Goal: Task Accomplishment & Management: Manage account settings

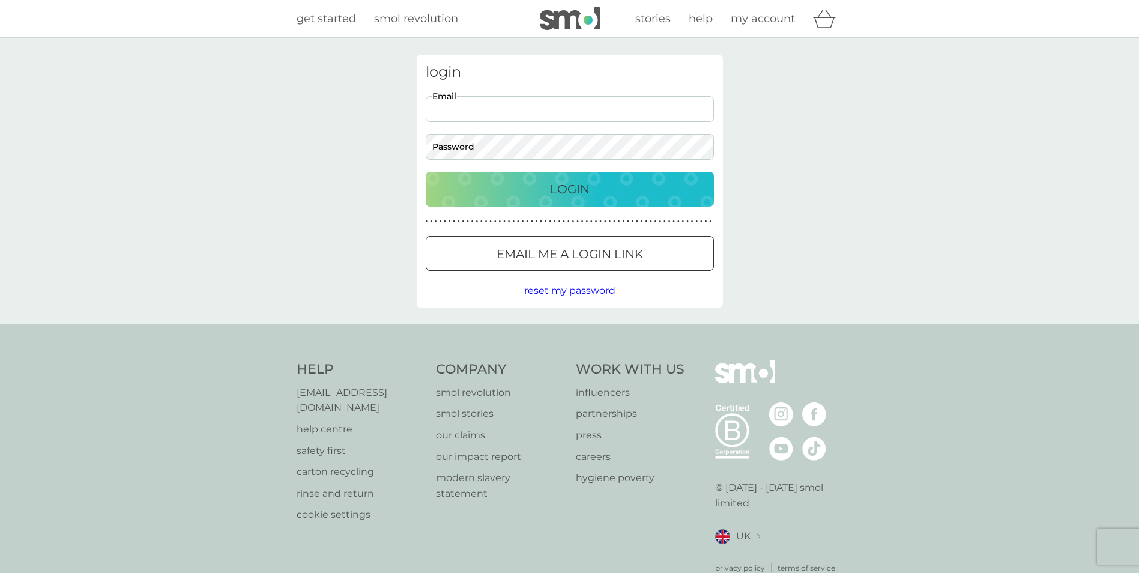
click at [529, 116] on input "Email" at bounding box center [570, 109] width 288 height 26
type input "[PERSON_NAME][EMAIL_ADDRESS][PERSON_NAME][DOMAIN_NAME]"
click at [426, 172] on button "Login" at bounding box center [570, 189] width 288 height 35
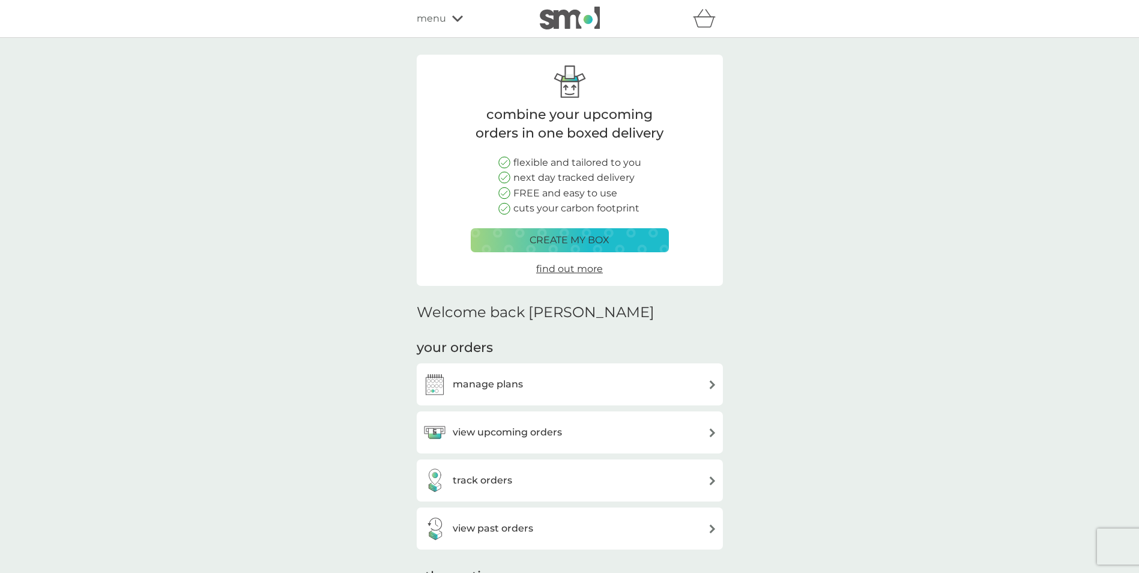
click at [621, 382] on div "manage plans" at bounding box center [570, 384] width 294 height 24
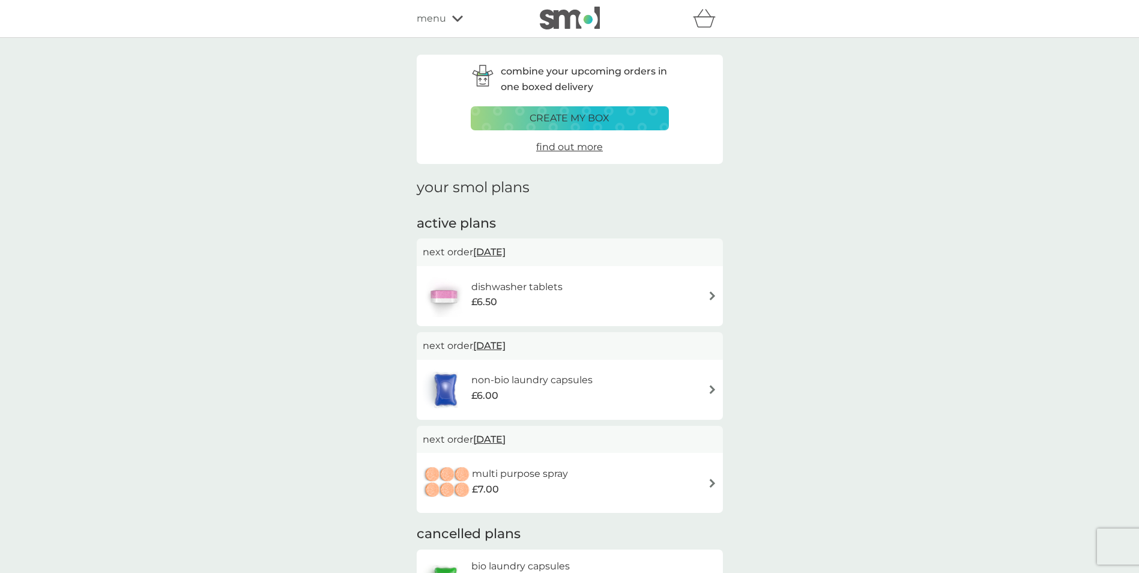
scroll to position [120, 0]
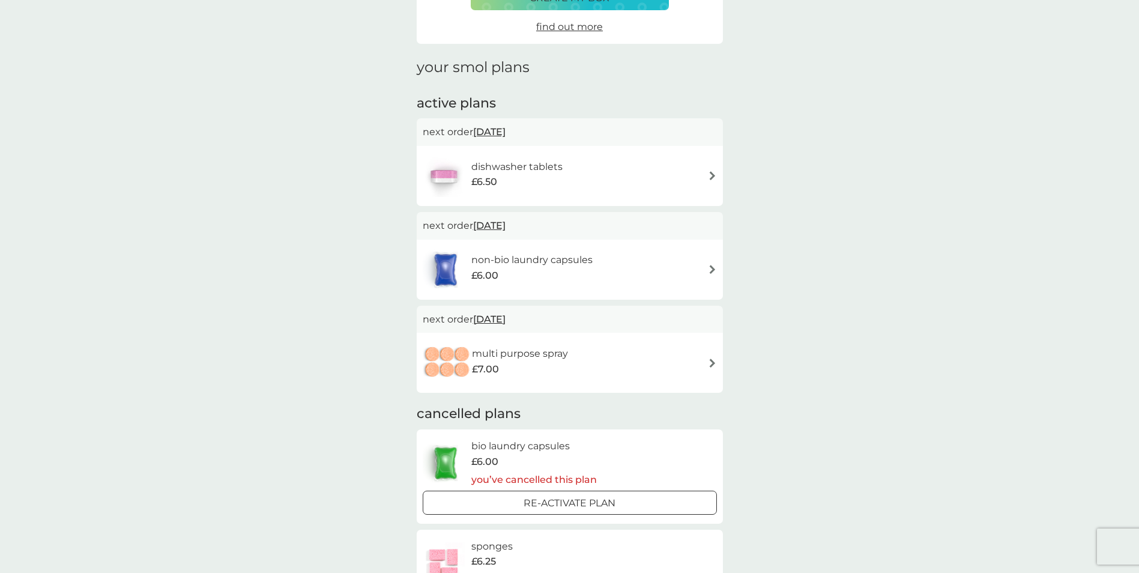
click at [714, 173] on img at bounding box center [712, 175] width 9 height 9
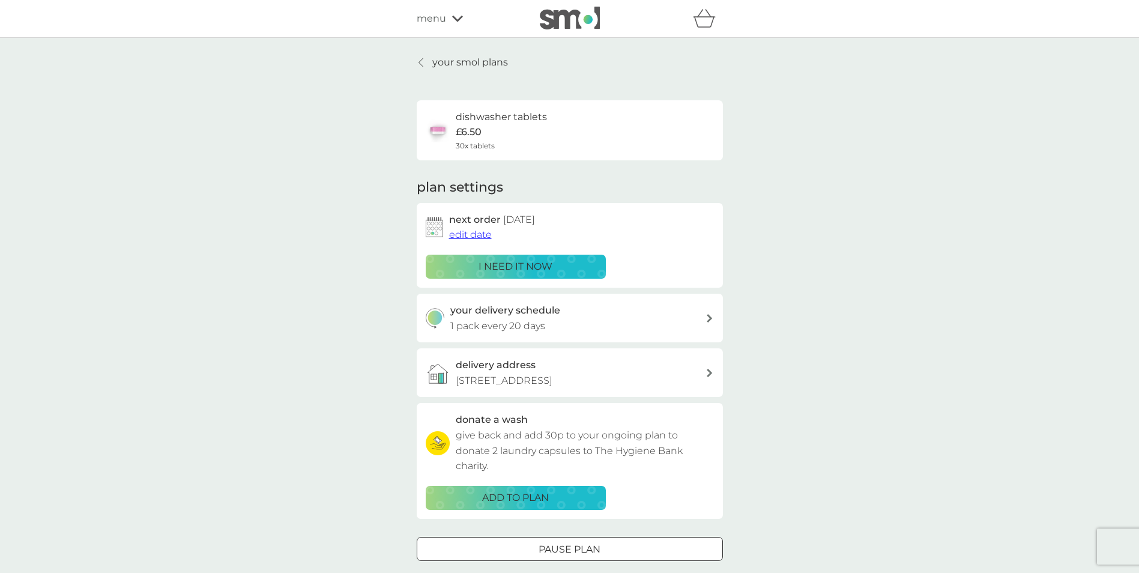
click at [714, 320] on div "your delivery schedule 1 pack every 20 days" at bounding box center [570, 317] width 306 height 49
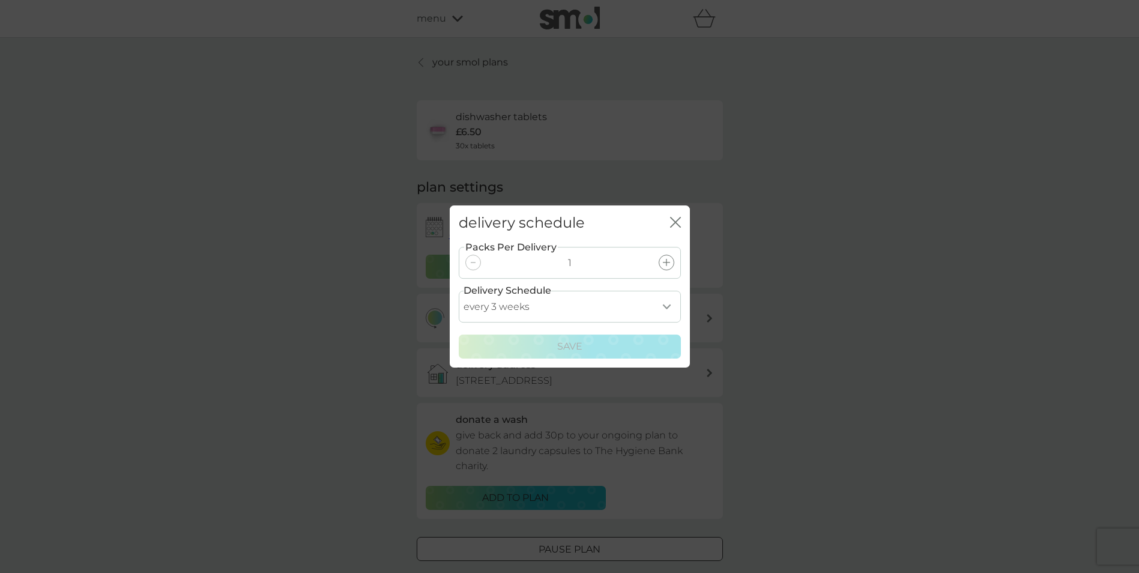
click at [666, 308] on select "every 1 week every 2 weeks every 3 weeks every 4 weeks every 5 weeks every 6 we…" at bounding box center [570, 306] width 222 height 32
select select "42"
click at [459, 290] on select "every 1 week every 2 weeks every 3 weeks every 4 weeks every 5 weeks every 6 we…" at bounding box center [570, 306] width 222 height 32
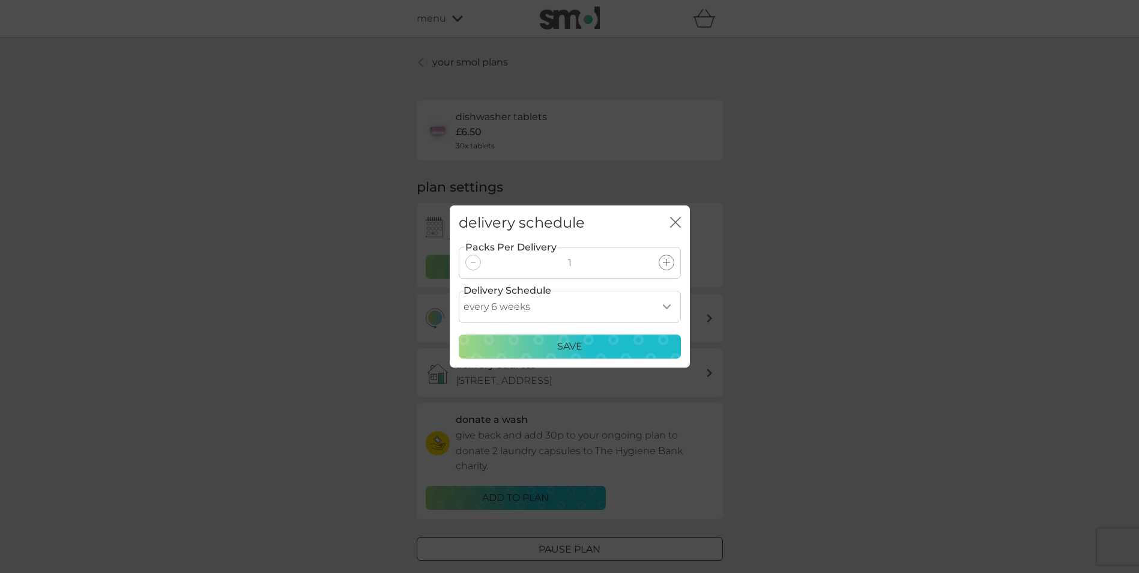
click at [639, 347] on div "Save" at bounding box center [569, 347] width 206 height 16
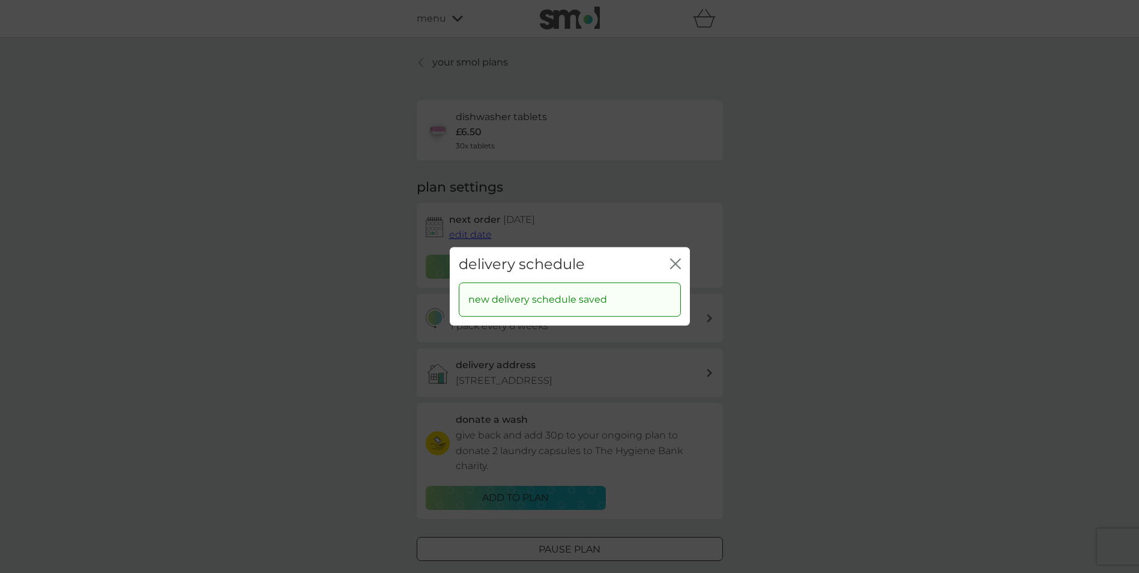
click at [679, 263] on icon "close" at bounding box center [675, 263] width 11 height 11
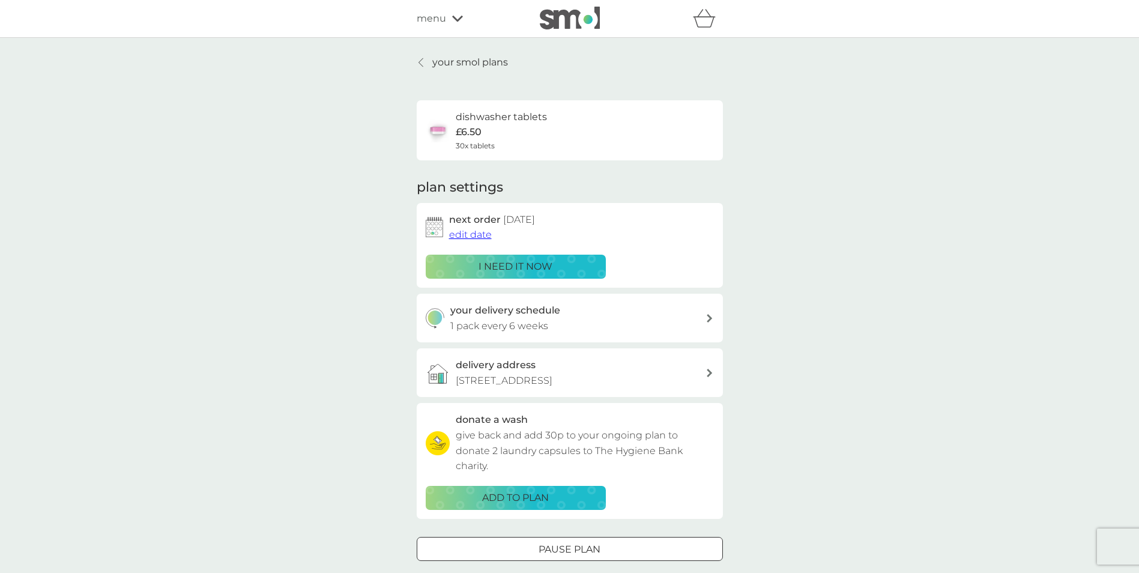
click at [480, 236] on span "edit date" at bounding box center [470, 234] width 43 height 11
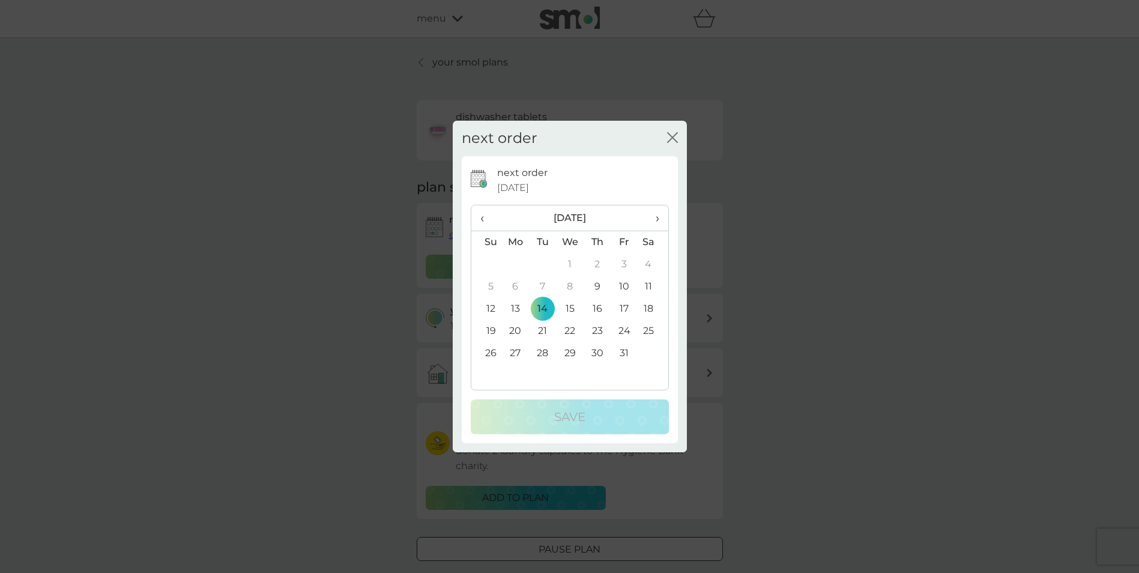
click at [658, 218] on span "›" at bounding box center [652, 217] width 12 height 25
click at [545, 353] on td "25" at bounding box center [542, 353] width 27 height 22
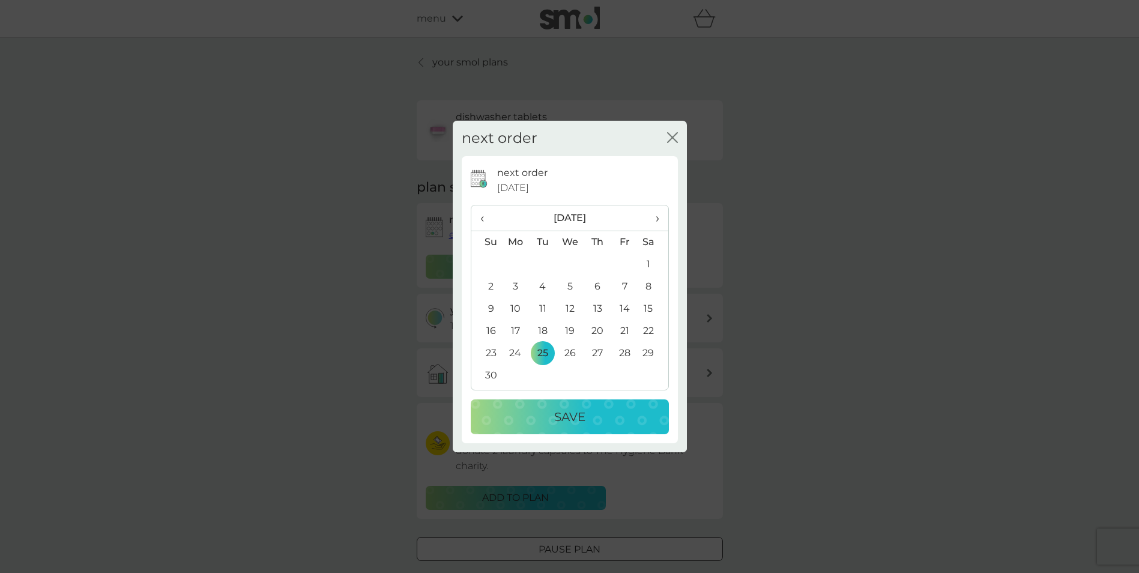
click at [573, 408] on p "Save" at bounding box center [569, 416] width 31 height 19
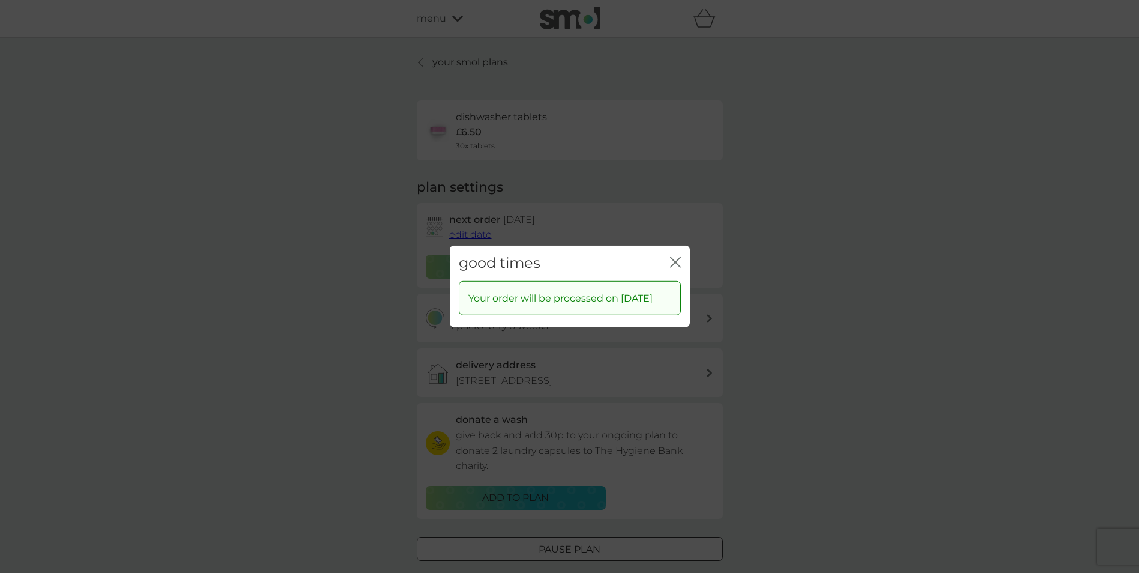
click at [674, 257] on icon "close" at bounding box center [675, 262] width 11 height 11
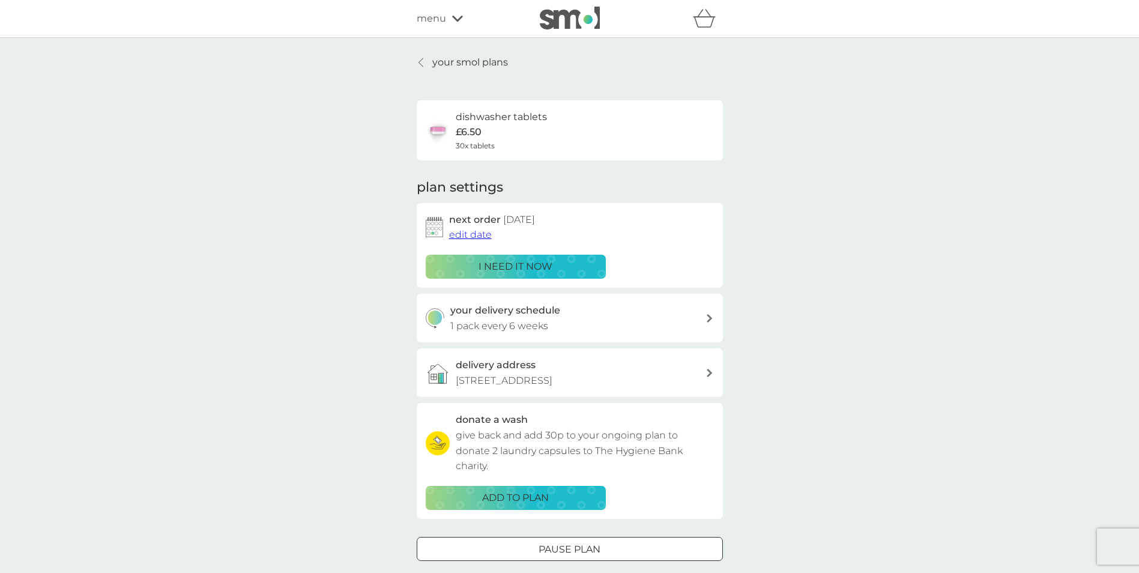
click at [424, 64] on div at bounding box center [421, 63] width 8 height 10
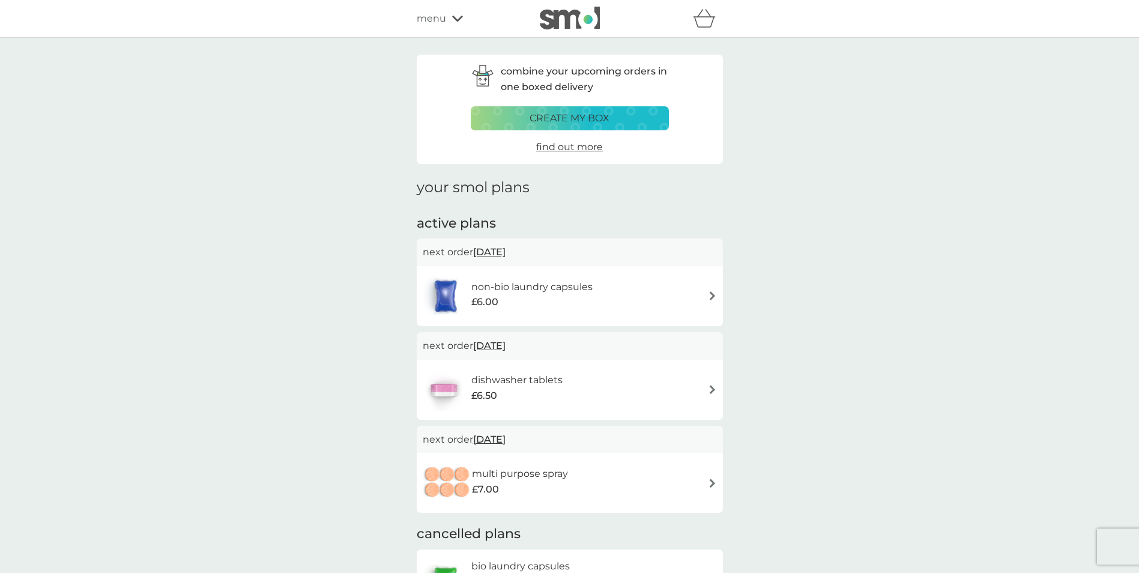
click at [610, 286] on div "non-bio laundry capsules £6.00" at bounding box center [570, 296] width 294 height 42
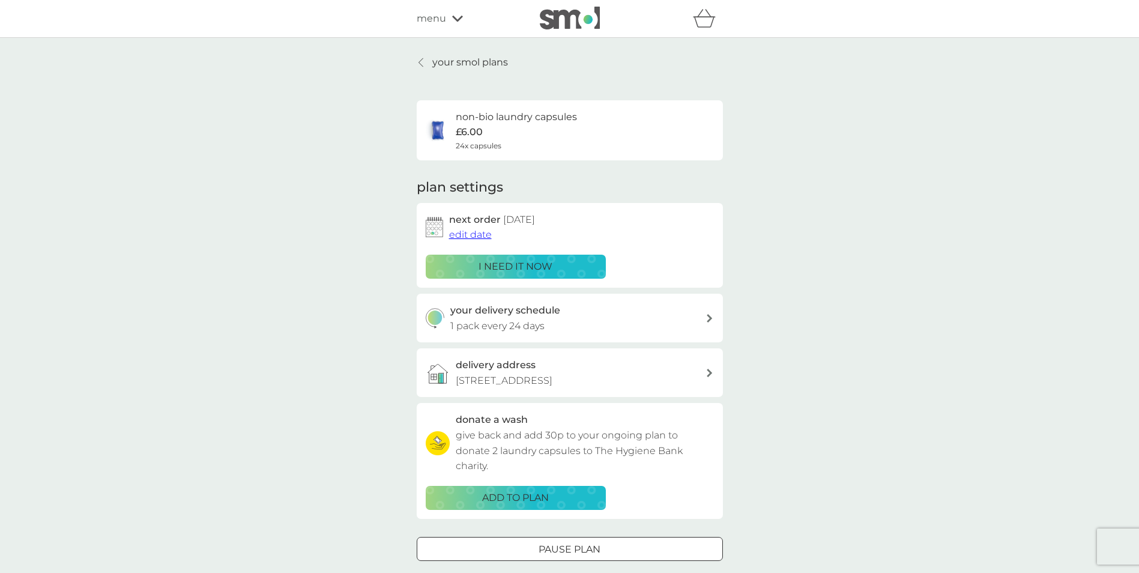
click at [549, 273] on p "i need it now" at bounding box center [515, 267] width 74 height 16
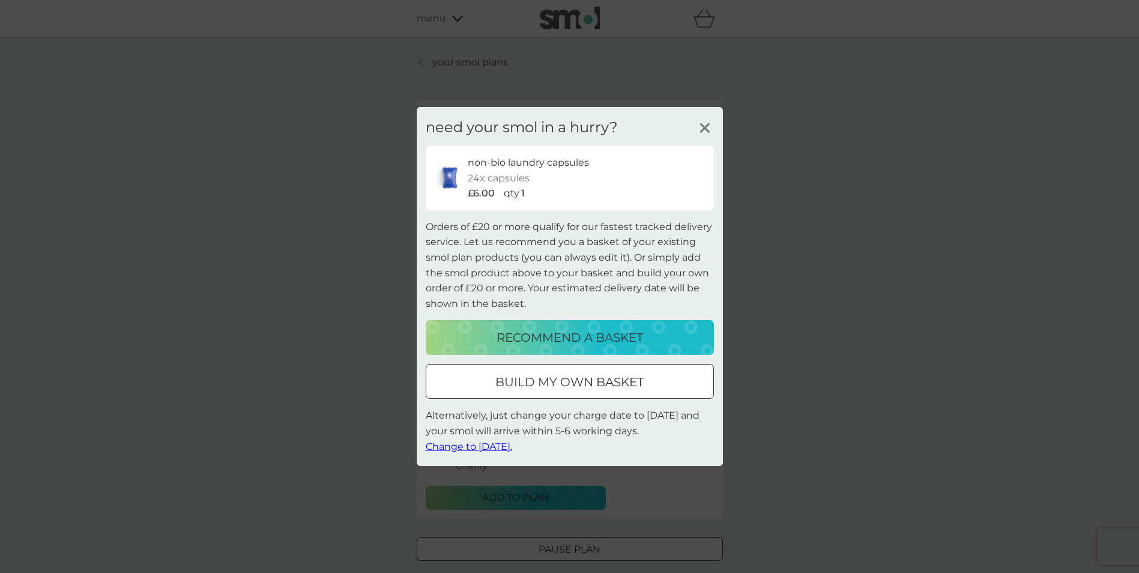
click at [705, 135] on icon at bounding box center [705, 128] width 18 height 18
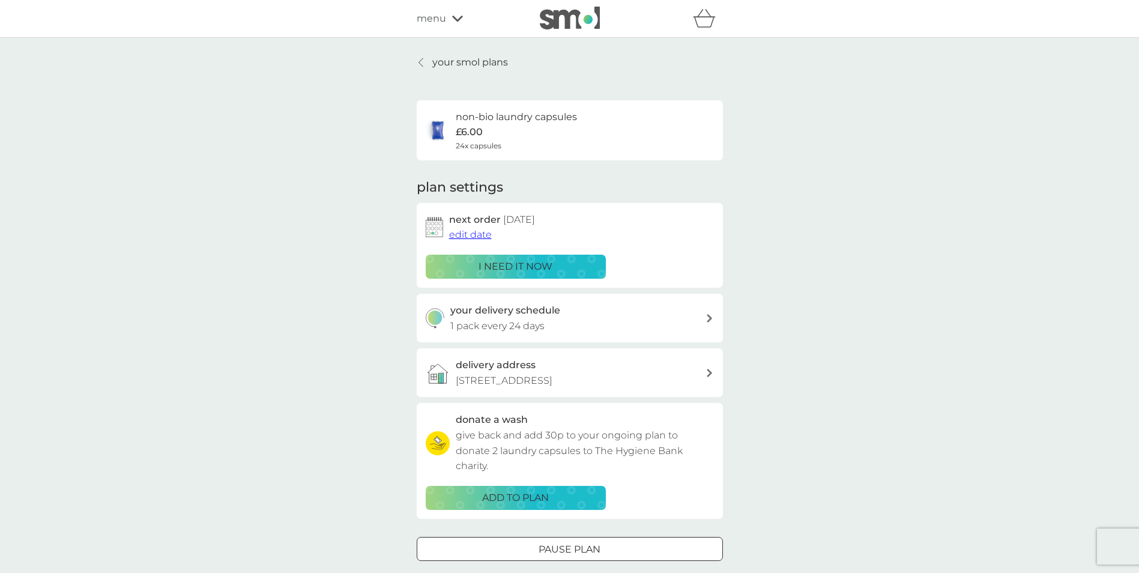
click at [706, 318] on icon at bounding box center [709, 318] width 6 height 8
select select "21"
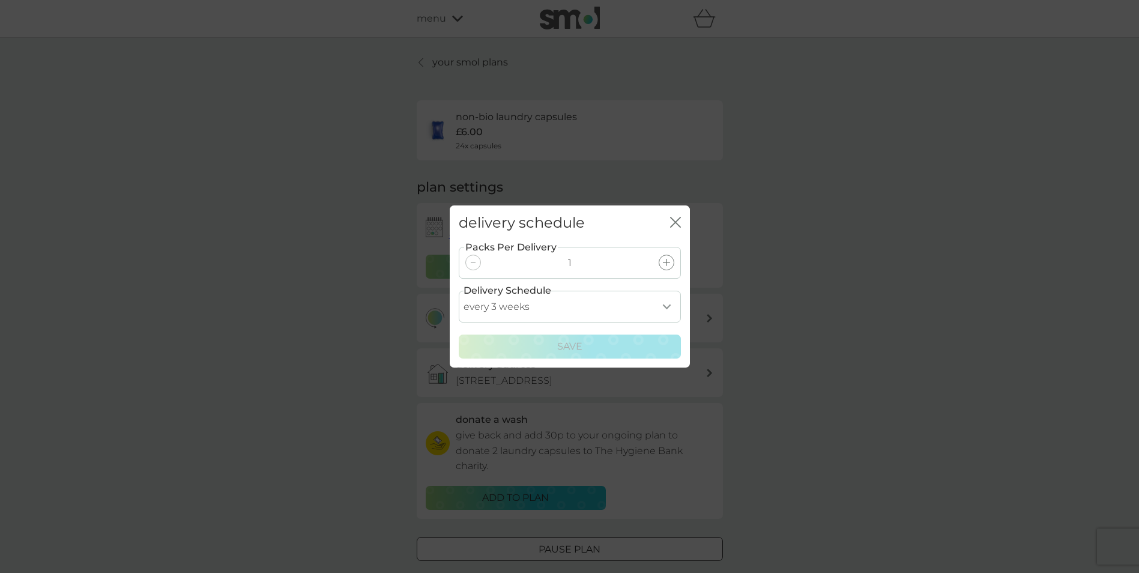
click at [745, 324] on div "delivery schedule close Packs Per Delivery 1 Delivery Schedule every 1 week eve…" at bounding box center [569, 286] width 1139 height 573
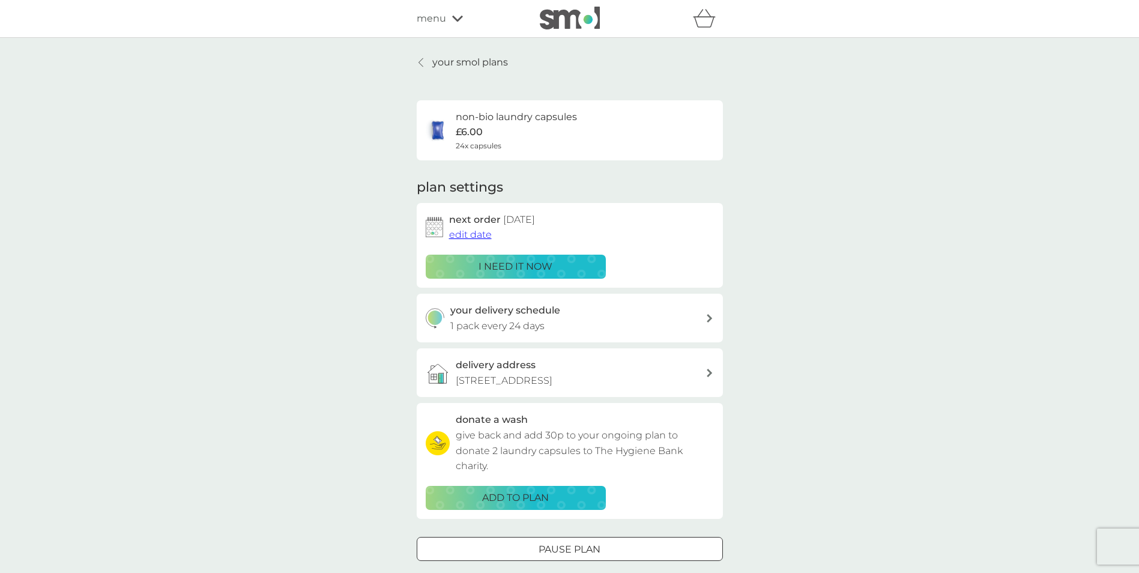
click at [438, 58] on p "your smol plans" at bounding box center [470, 63] width 76 height 16
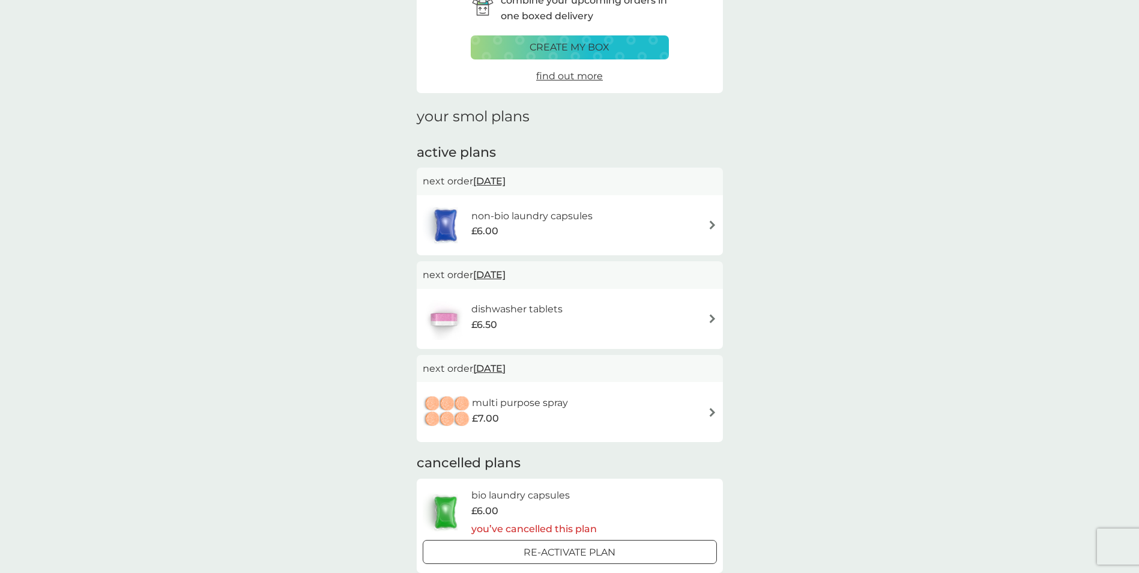
scroll to position [120, 0]
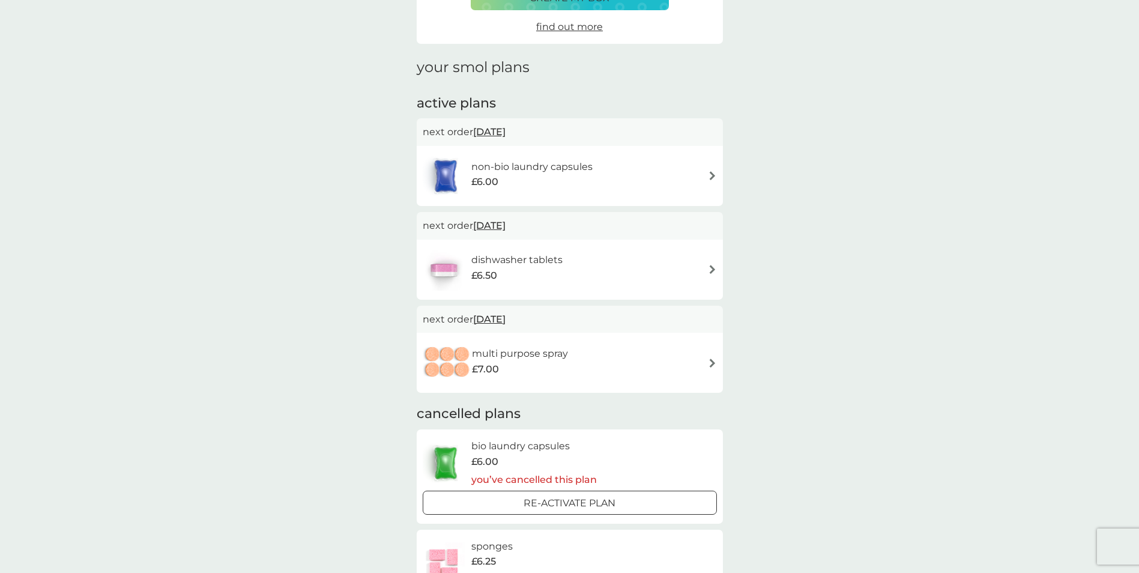
click at [711, 362] on img at bounding box center [712, 362] width 9 height 9
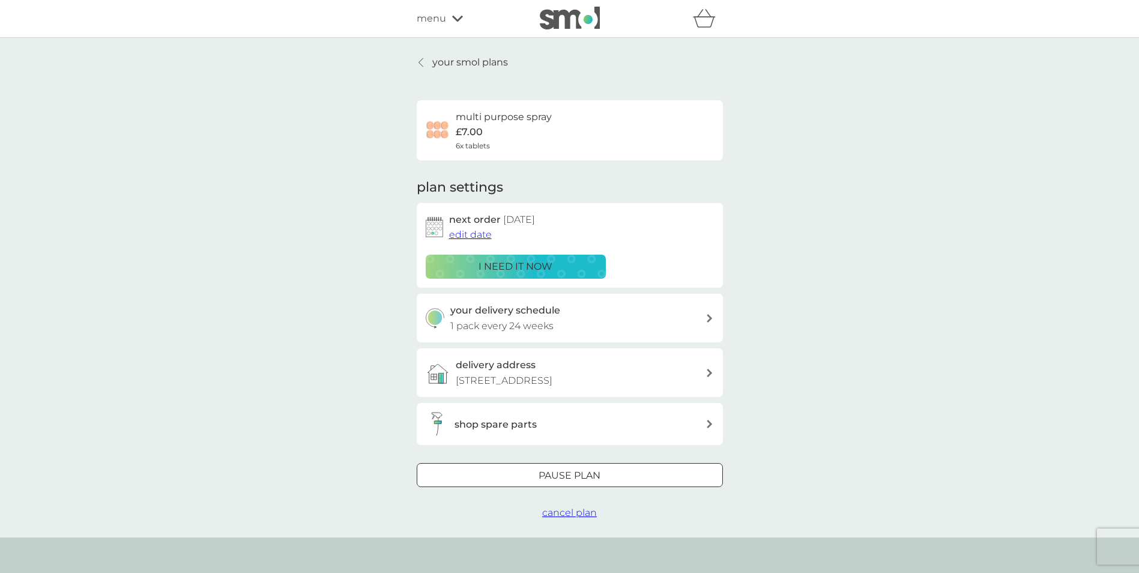
click at [576, 518] on span "cancel plan" at bounding box center [569, 512] width 55 height 11
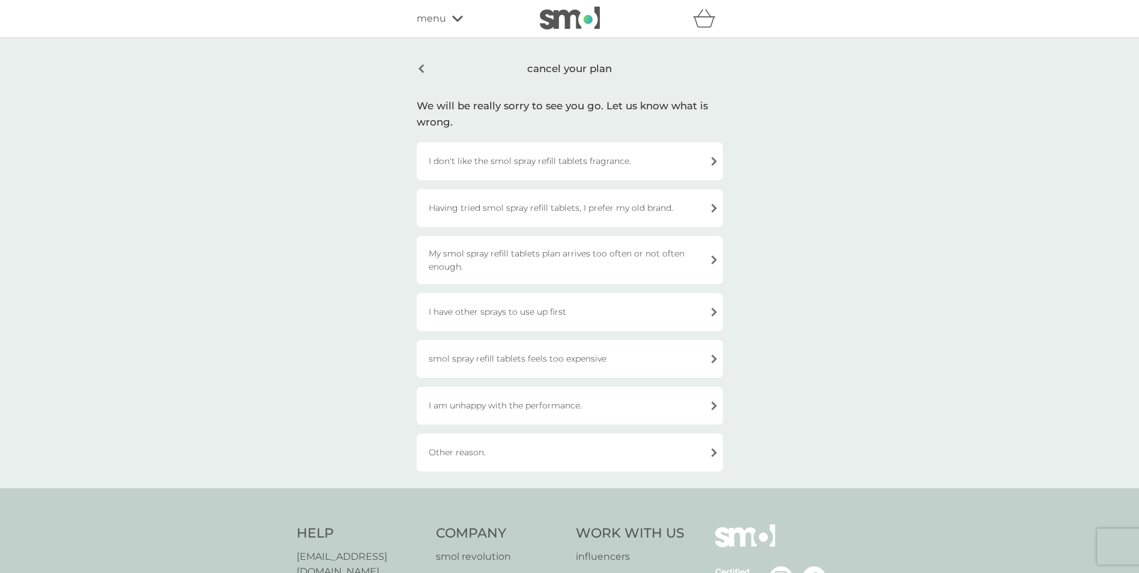
click at [532, 316] on div "I have other sprays to use up first" at bounding box center [570, 312] width 306 height 38
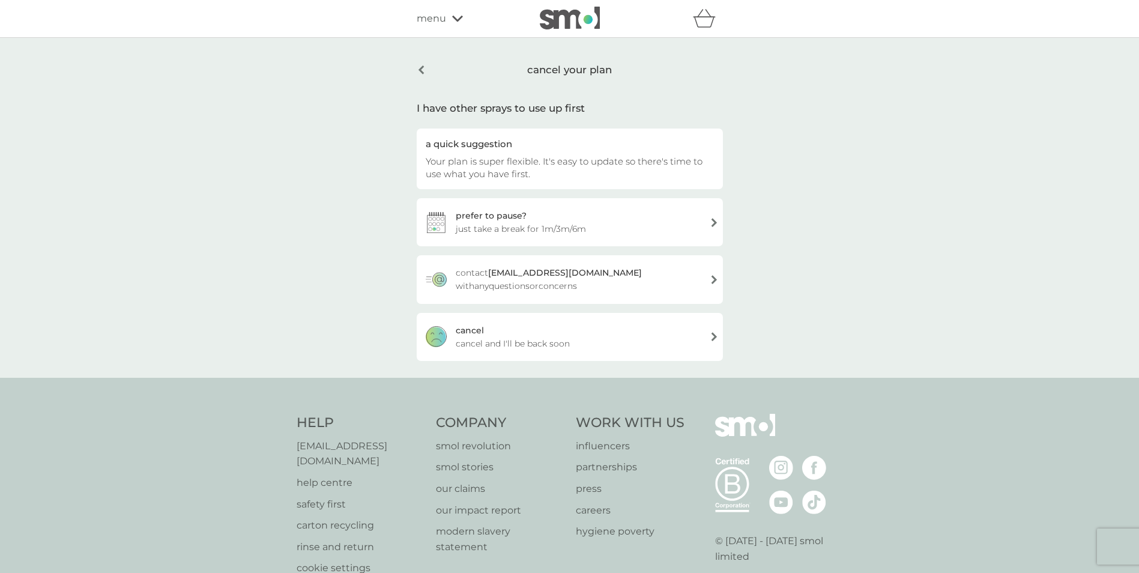
click at [562, 348] on span "cancel and I'll be back soon" at bounding box center [513, 343] width 114 height 13
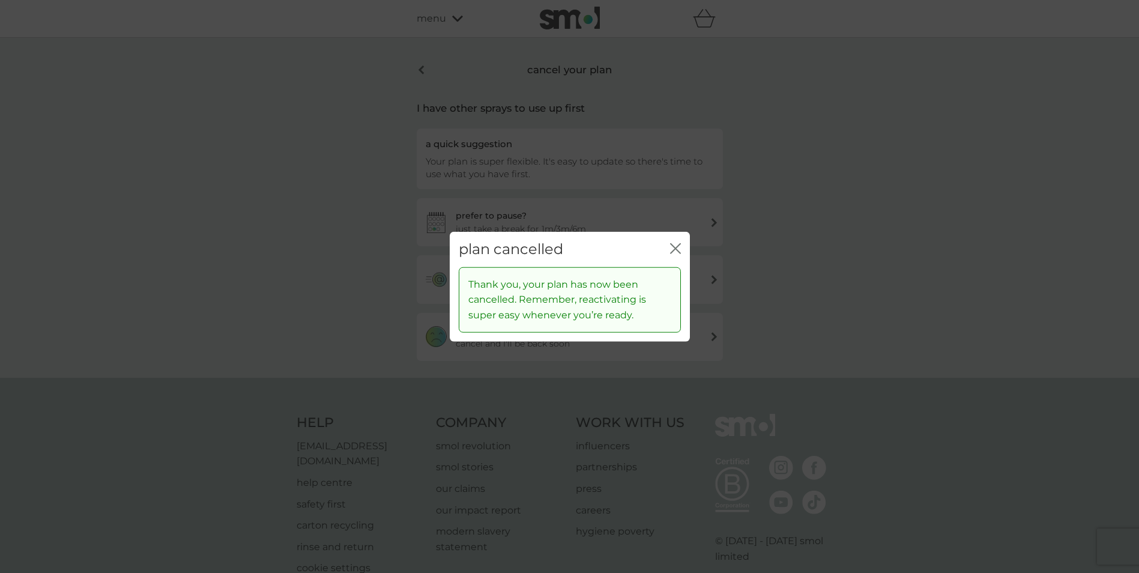
click at [675, 251] on icon "close" at bounding box center [675, 248] width 11 height 11
